Goal: Task Accomplishment & Management: Complete application form

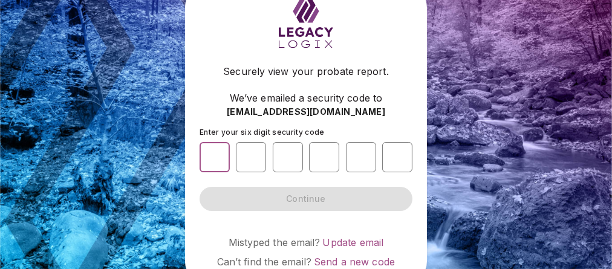
click at [212, 154] on input "number" at bounding box center [215, 157] width 30 height 30
click at [213, 157] on input "number" at bounding box center [215, 157] width 30 height 30
type input "*"
click at [248, 159] on input "number" at bounding box center [251, 157] width 30 height 30
type input "*"
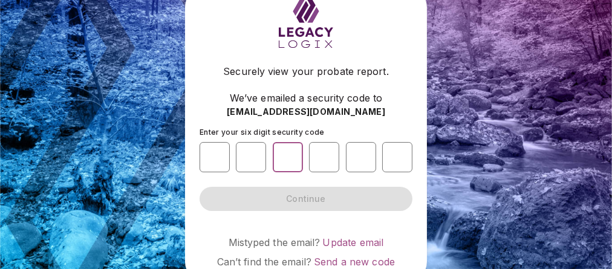
type input "*"
click at [252, 158] on input "*" at bounding box center [251, 157] width 30 height 30
type input "*"
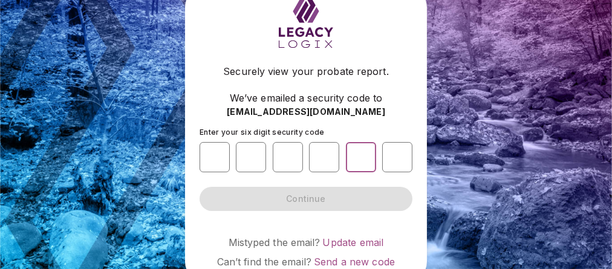
type input "*"
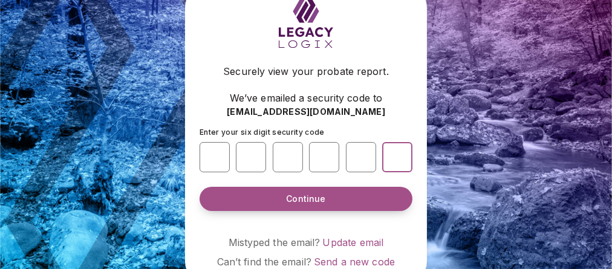
type input "*"
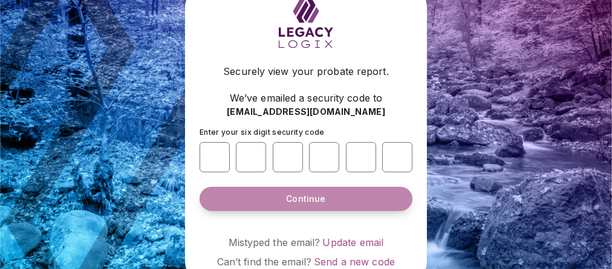
click at [335, 199] on button "Continue" at bounding box center [306, 199] width 213 height 24
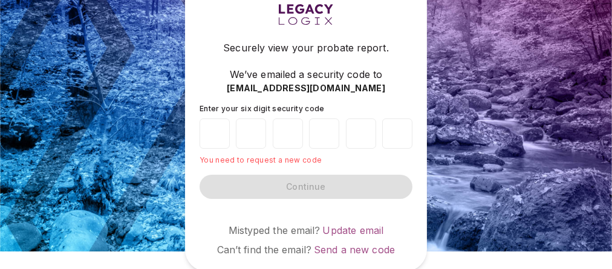
scroll to position [20, 0]
